Goal: Answer question/provide support

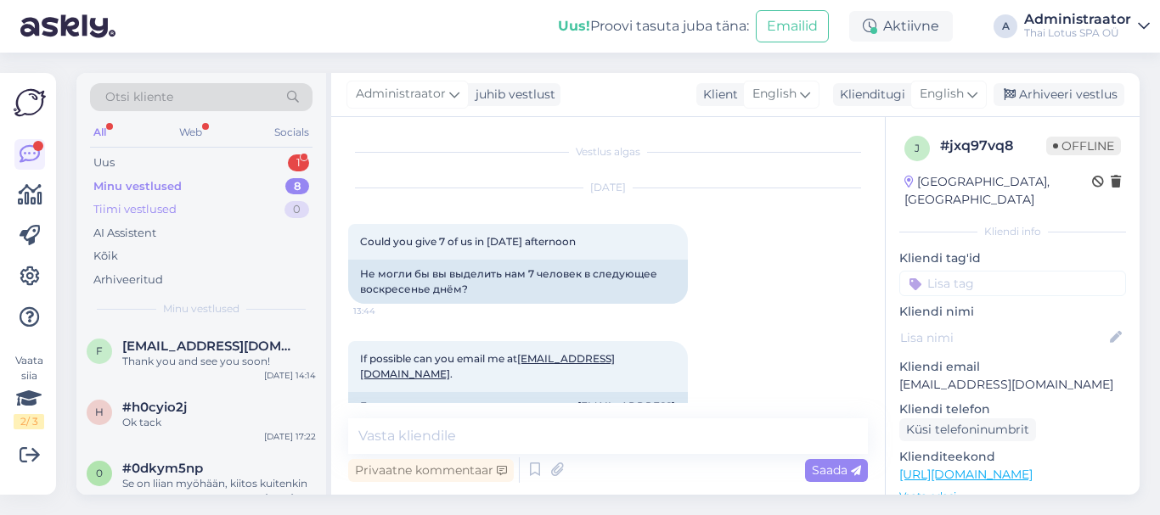
scroll to position [255, 0]
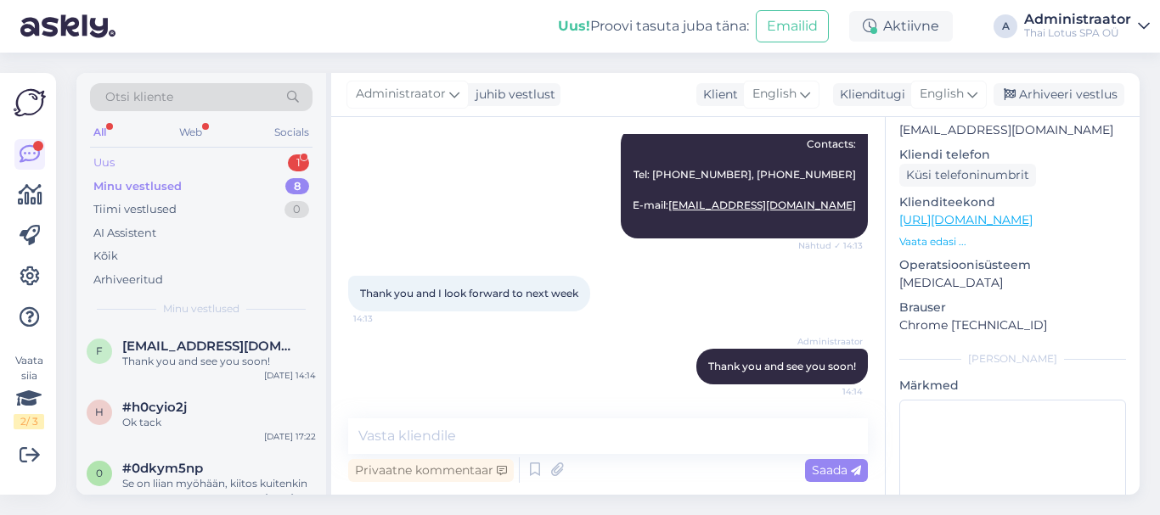
click at [296, 158] on div "1" at bounding box center [298, 163] width 21 height 17
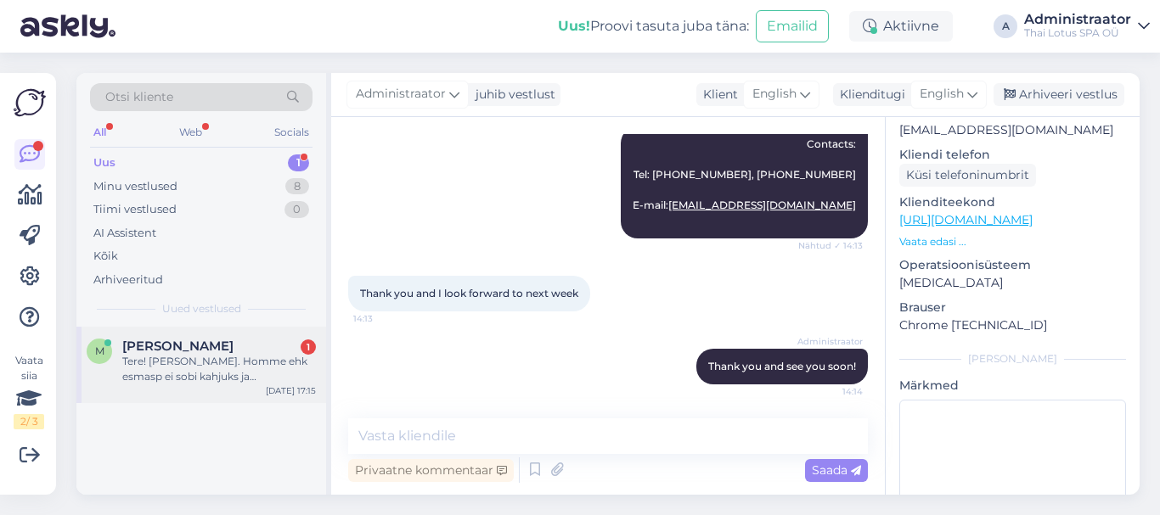
click at [219, 376] on div "Tere! [PERSON_NAME]. Homme ehk esmasp ei sobi kahjuks ja nädalavahetusel ei ole…" at bounding box center [219, 369] width 194 height 31
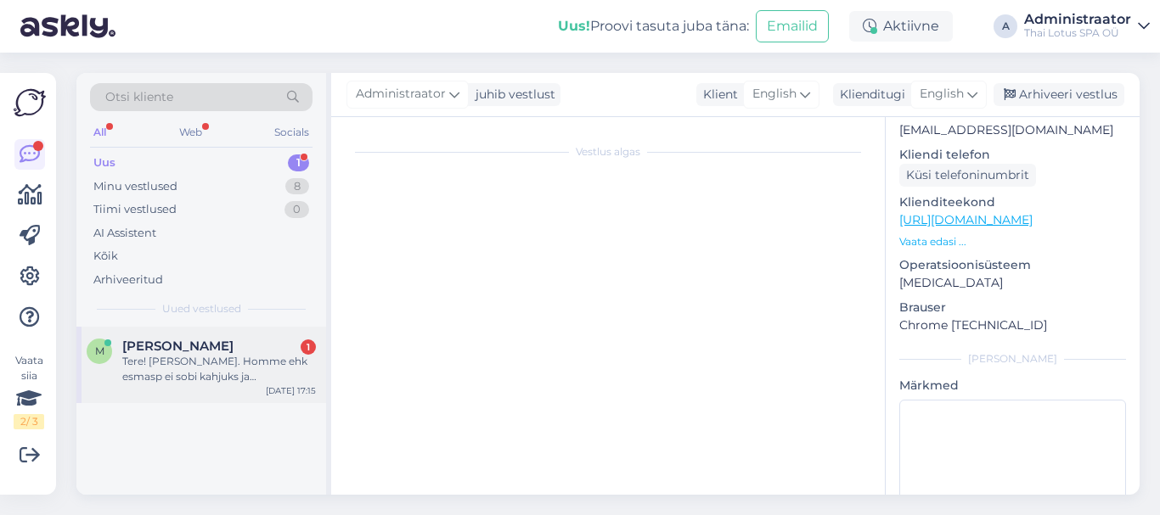
scroll to position [268, 0]
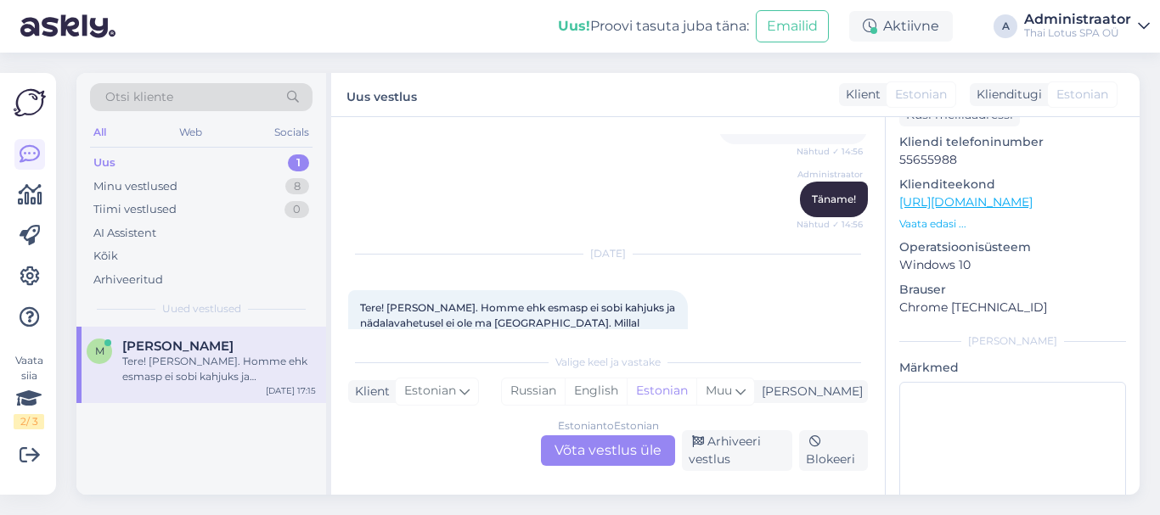
click at [583, 444] on div "Estonian to Estonian Võta vestlus üle" at bounding box center [608, 451] width 134 height 31
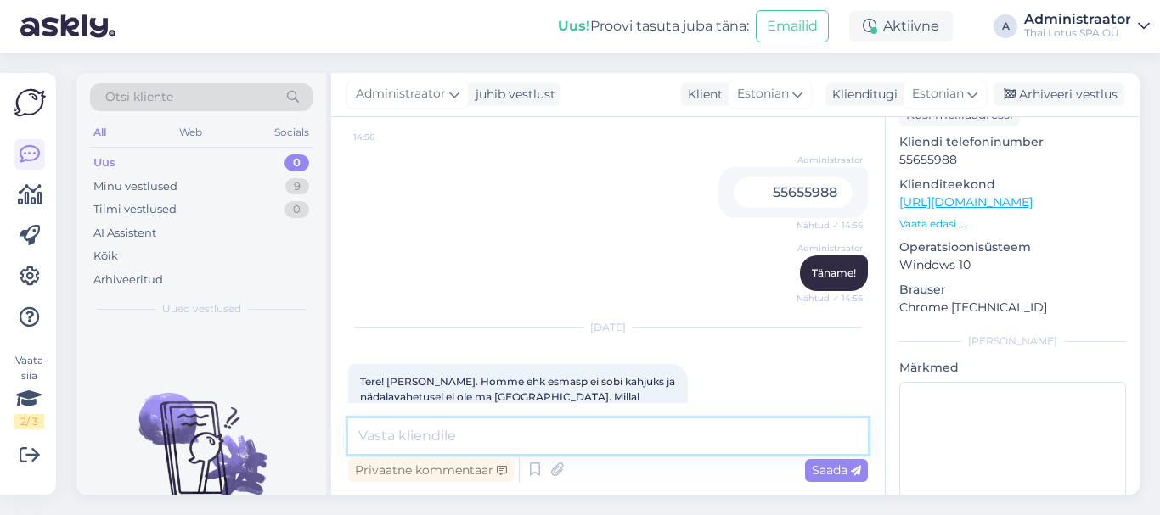
paste textarea "[PERSON_NAME] tööpäevad: 22, 27-30.09, 03-08.10, 10.10, 14-15.10, 19-22.10, 24-…"
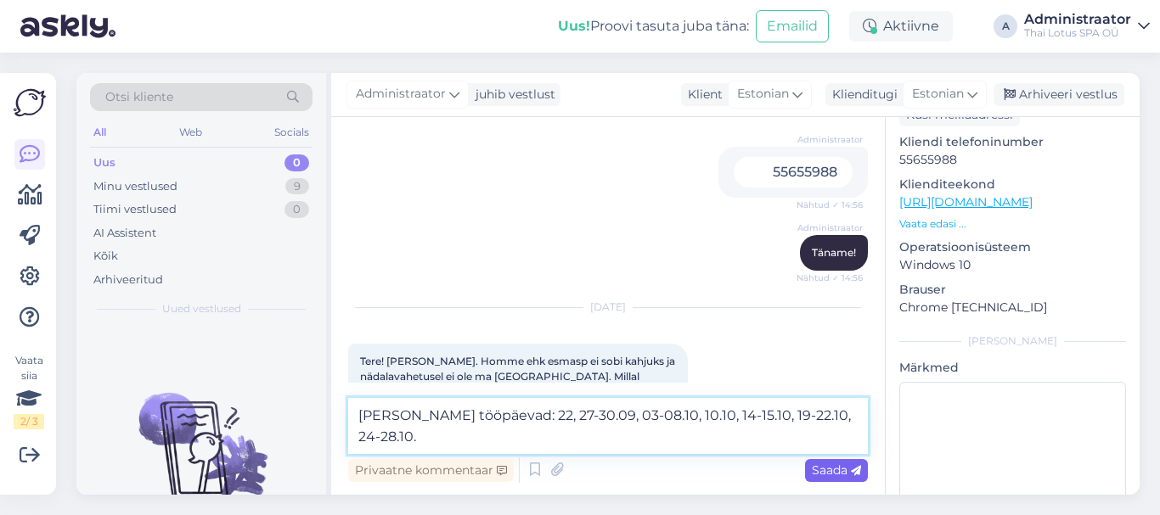
type textarea "[PERSON_NAME] tööpäevad: 22, 27-30.09, 03-08.10, 10.10, 14-15.10, 19-22.10, 24-…"
click at [822, 466] on span "Saada" at bounding box center [836, 470] width 49 height 15
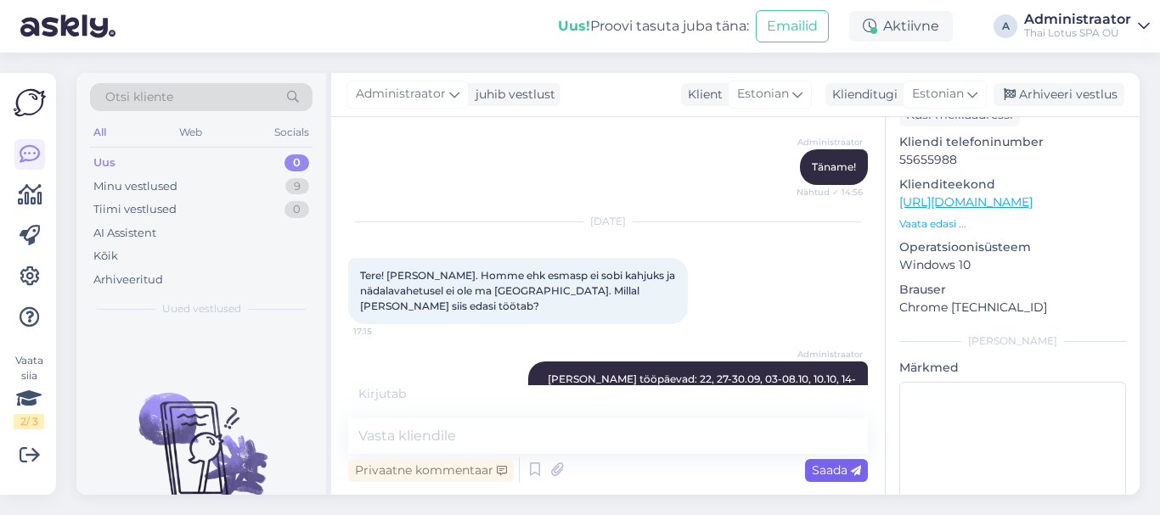
scroll to position [894, 0]
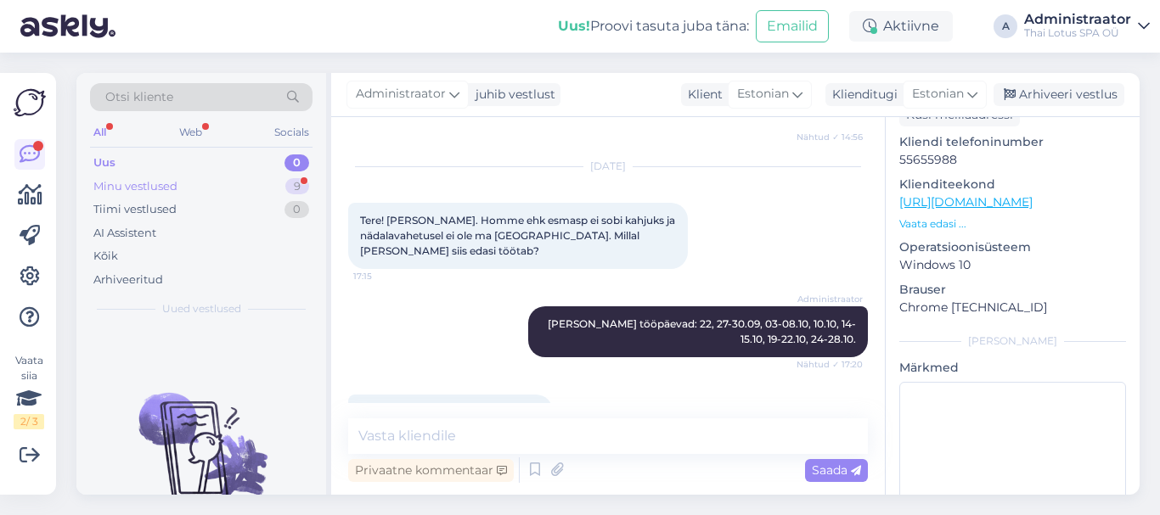
click at [146, 188] on div "Minu vestlused" at bounding box center [135, 186] width 84 height 17
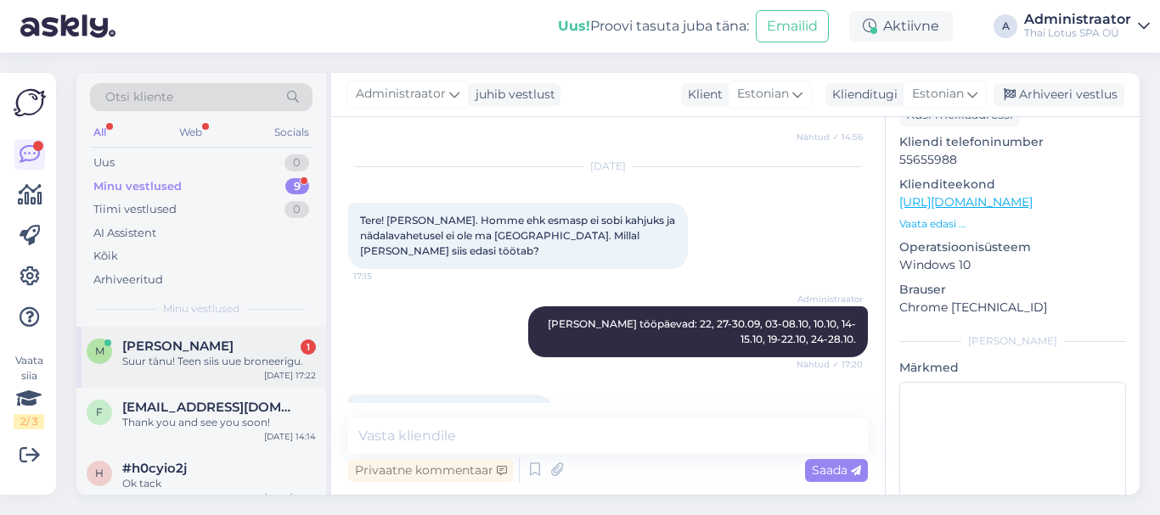
click at [138, 363] on div "Suur tänu! Teen siis uue broneerigu." at bounding box center [219, 361] width 194 height 15
click at [567, 438] on textarea at bounding box center [608, 437] width 520 height 36
